Goal: Information Seeking & Learning: Learn about a topic

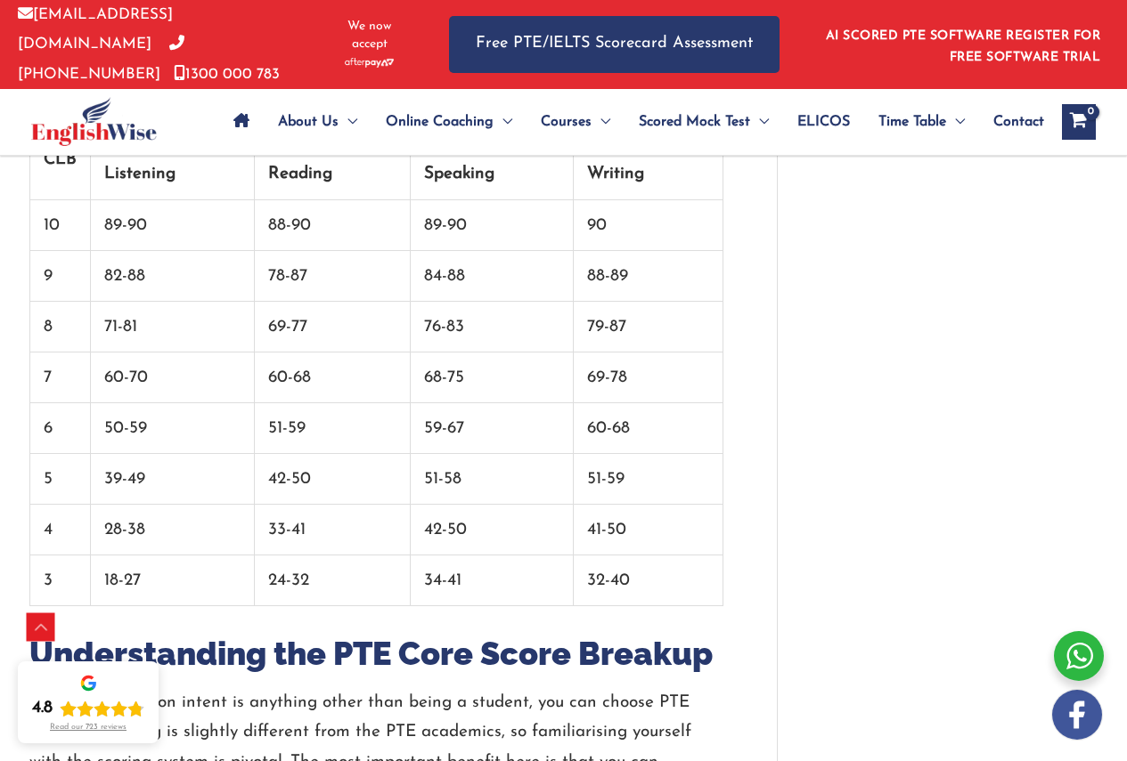
scroll to position [2144, 0]
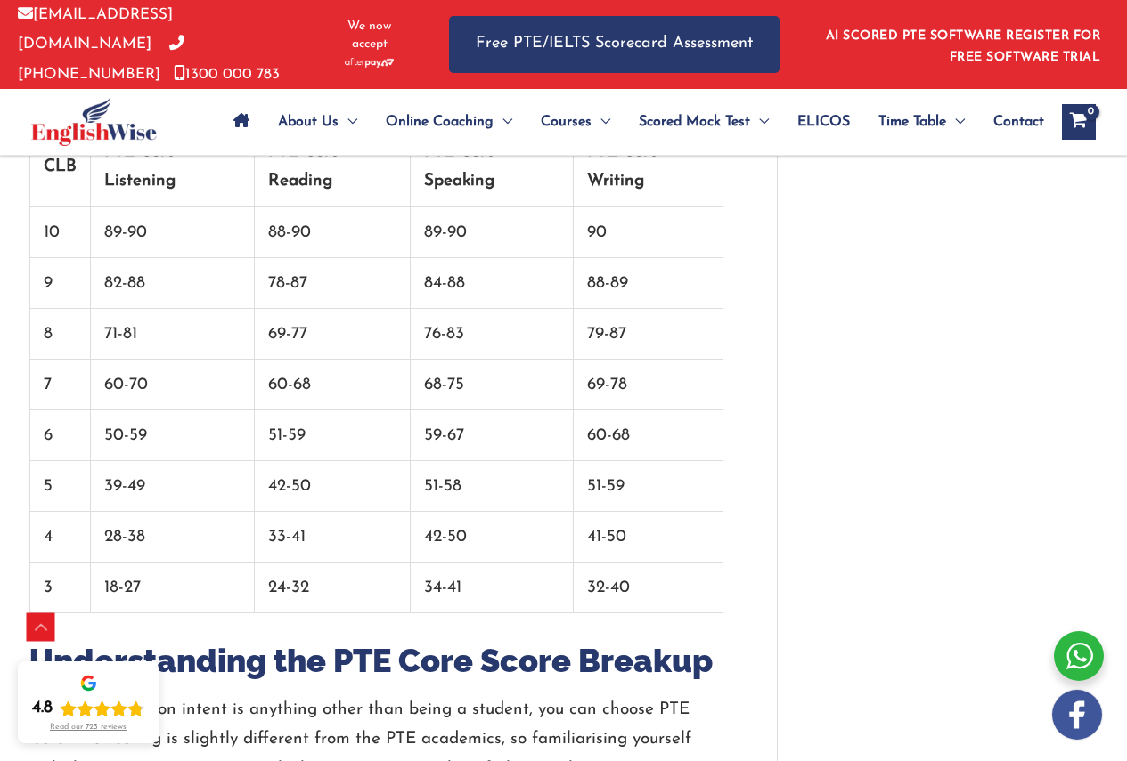
click at [308, 268] on td "78-87" at bounding box center [333, 283] width 157 height 51
click at [308, 267] on td "78-87" at bounding box center [333, 283] width 157 height 51
click at [441, 293] on td "84-88" at bounding box center [492, 283] width 163 height 51
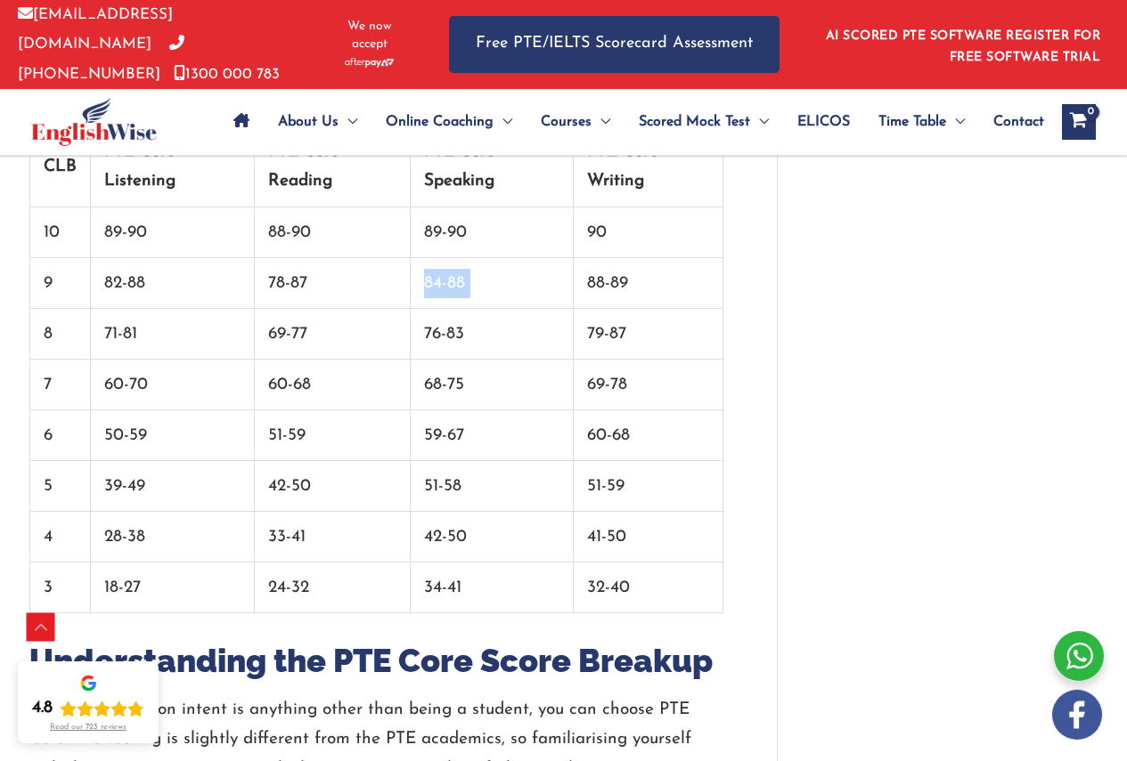
click at [441, 293] on td "84-88" at bounding box center [492, 283] width 163 height 51
click at [303, 277] on td "78-87" at bounding box center [333, 283] width 157 height 51
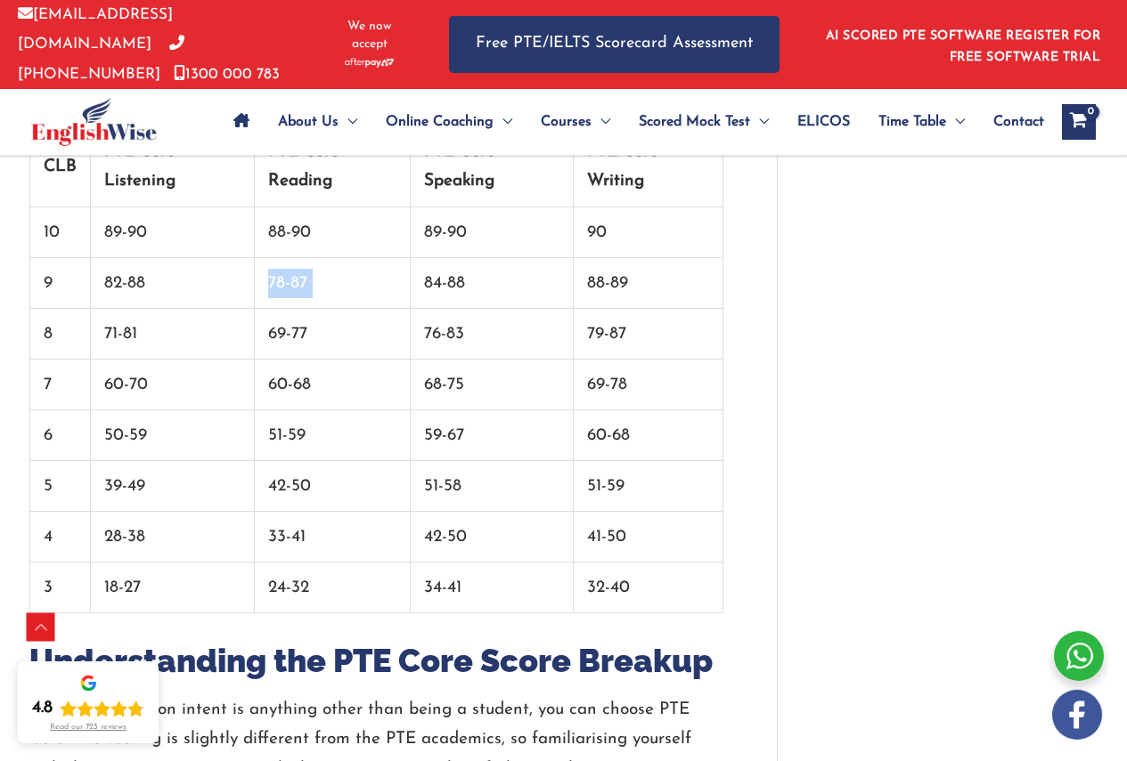
click at [303, 276] on td "78-87" at bounding box center [333, 283] width 157 height 51
click at [303, 287] on td "78-87" at bounding box center [333, 283] width 157 height 51
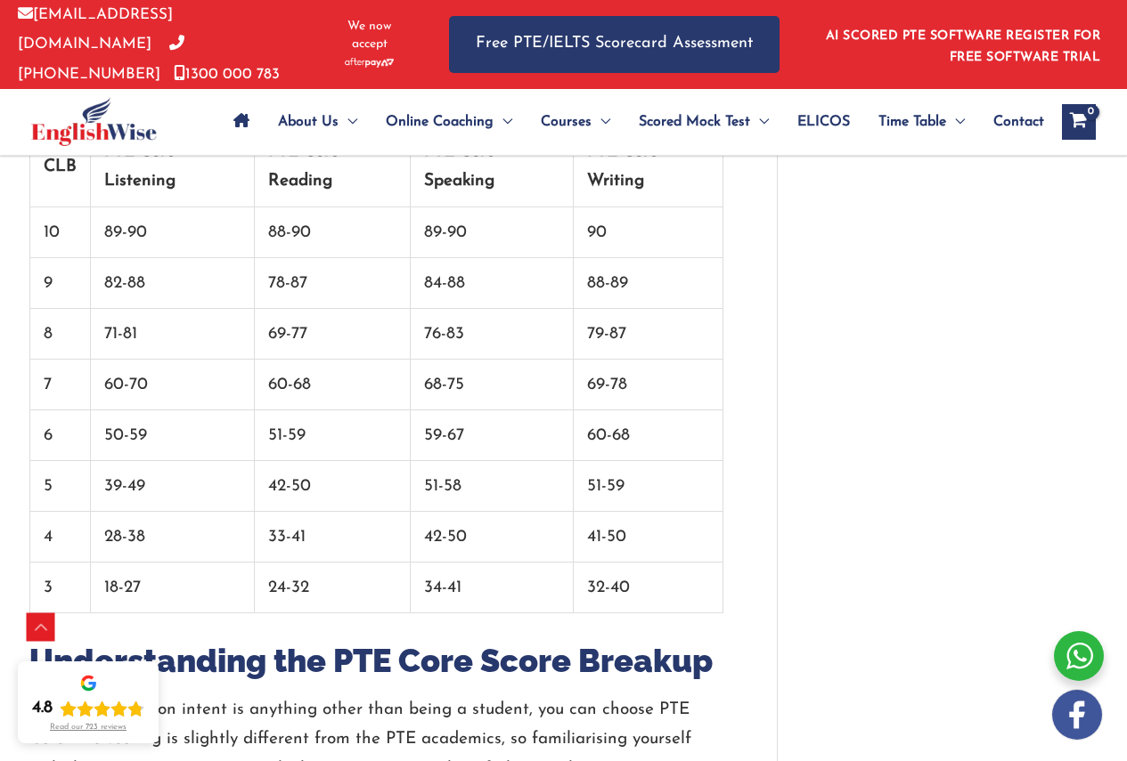
click at [303, 287] on td "78-87" at bounding box center [333, 283] width 157 height 51
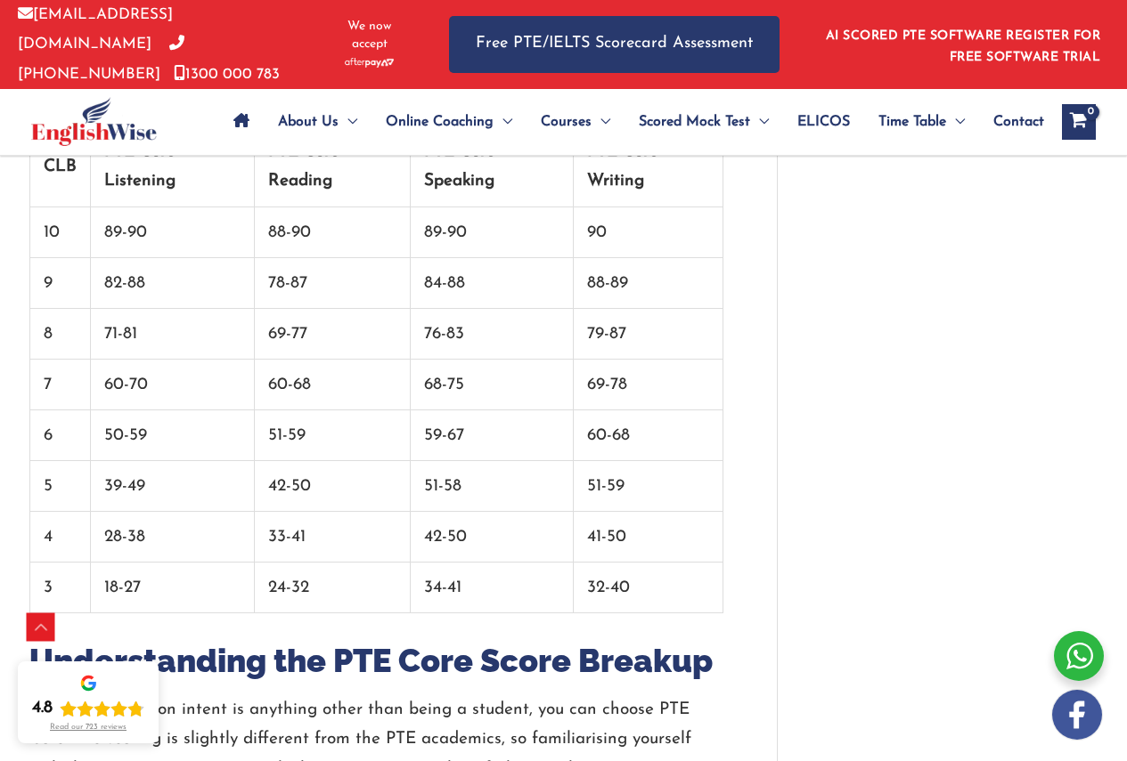
click at [444, 277] on td "84-88" at bounding box center [492, 283] width 163 height 51
click at [592, 285] on td "88-89" at bounding box center [649, 283] width 150 height 51
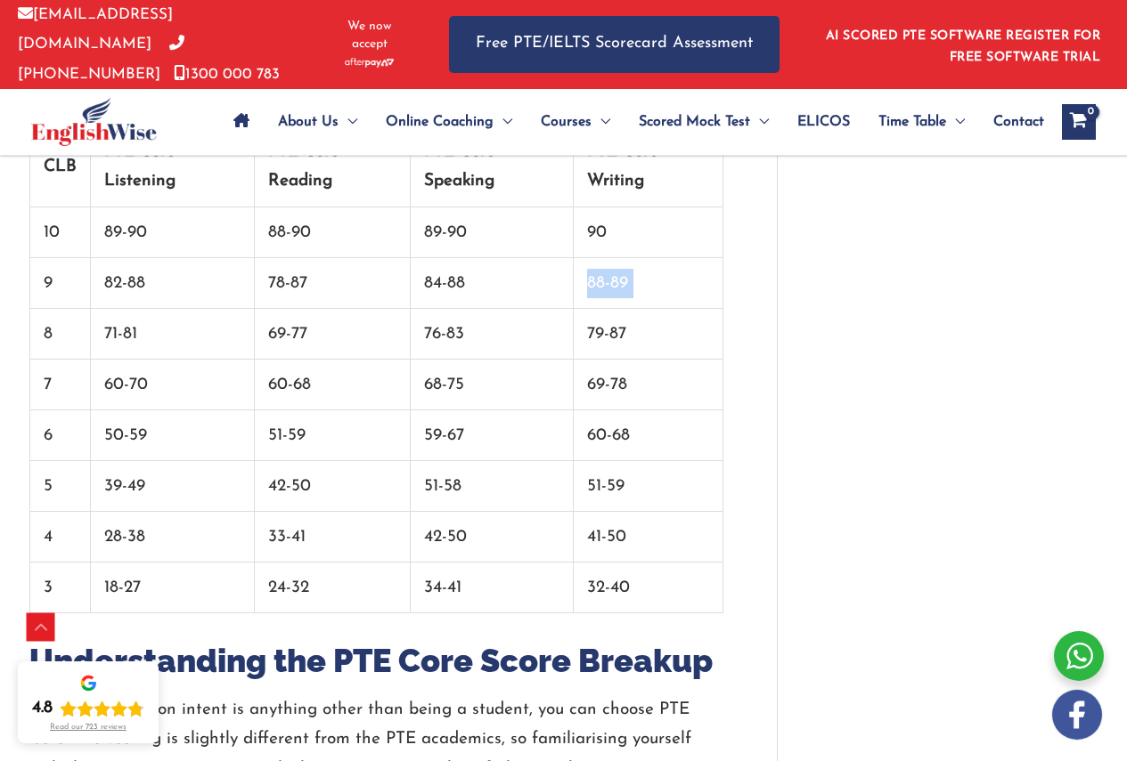
click at [592, 285] on td "88-89" at bounding box center [649, 283] width 150 height 51
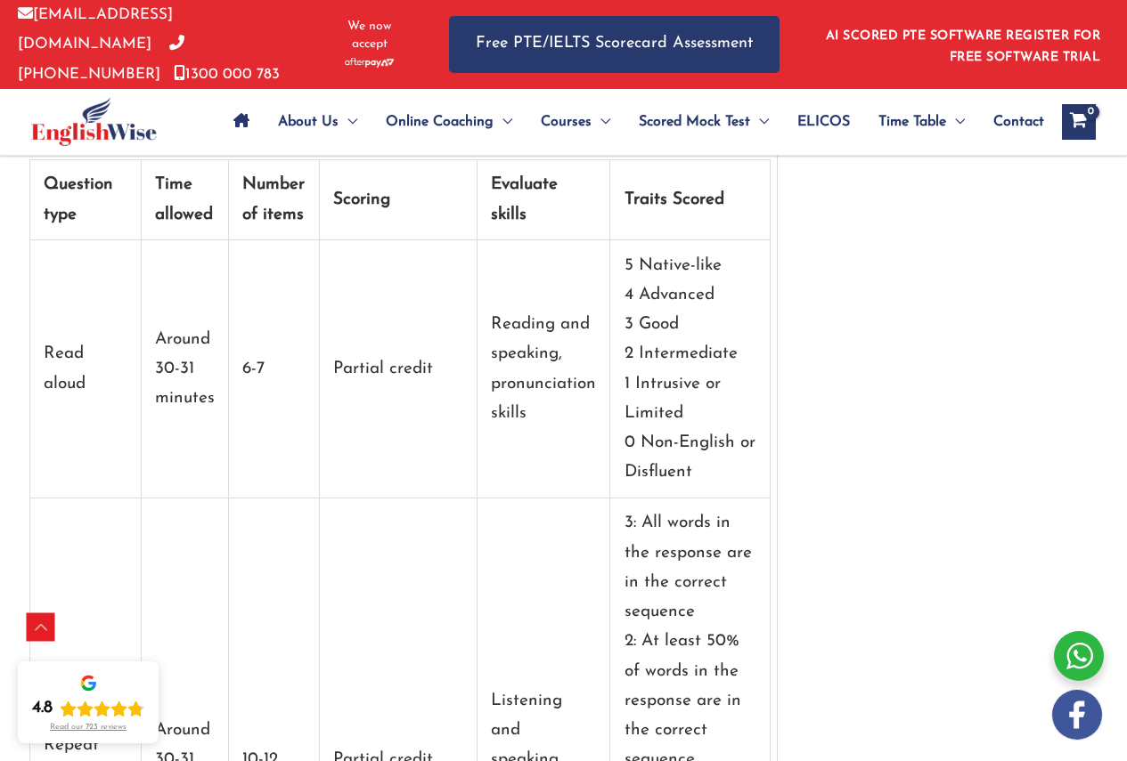
scroll to position [3301, 0]
